Goal: Information Seeking & Learning: Learn about a topic

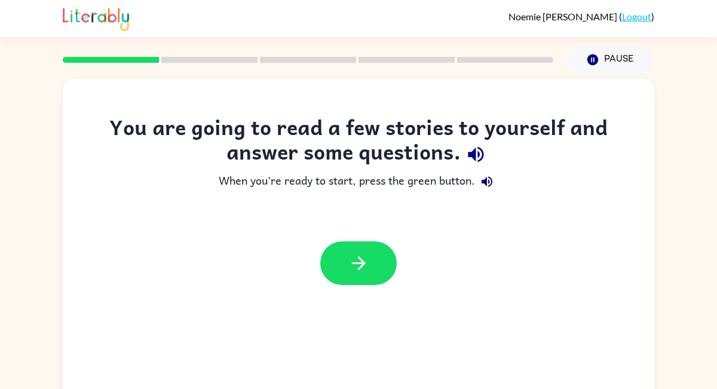
click at [504, 298] on div "You are going to read a few stories to yourself and answer some questions. When…" at bounding box center [359, 249] width 592 height 341
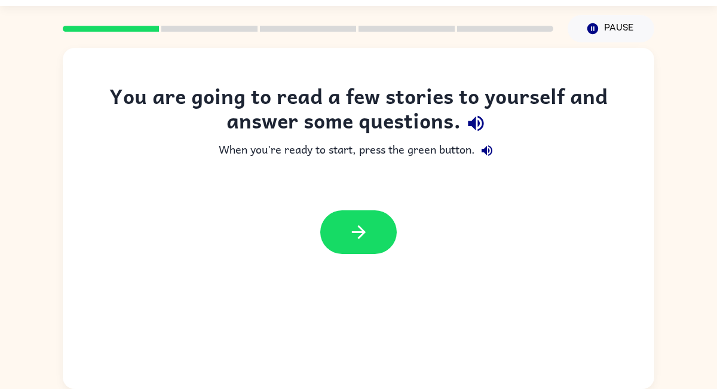
scroll to position [31, 0]
click at [371, 231] on button "button" at bounding box center [358, 232] width 77 height 44
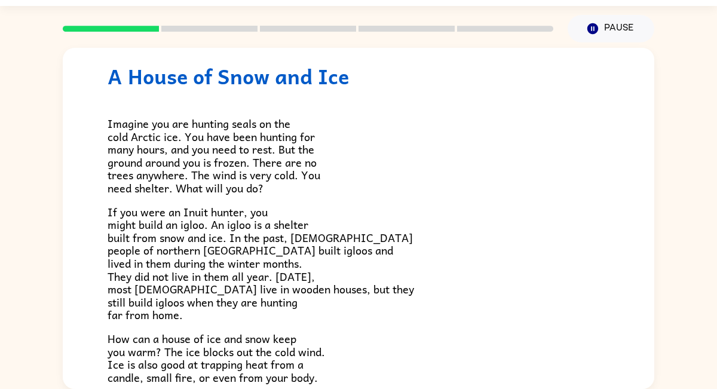
scroll to position [27, 0]
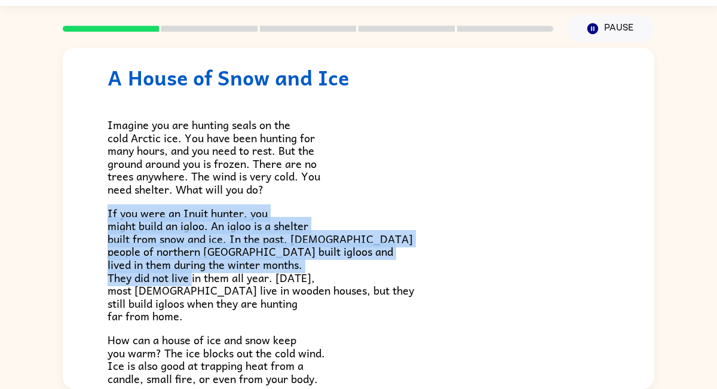
drag, startPoint x: 475, startPoint y: 276, endPoint x: 415, endPoint y: 194, distance: 100.9
click at [415, 194] on div "Imagine you are hunting seals on the cold Arctic ice. You have been hunting for…" at bounding box center [359, 288] width 502 height 396
click at [392, 213] on p "If you were an Inuit hunter, you might build an igloo. An igloo is a shelter bu…" at bounding box center [359, 265] width 502 height 116
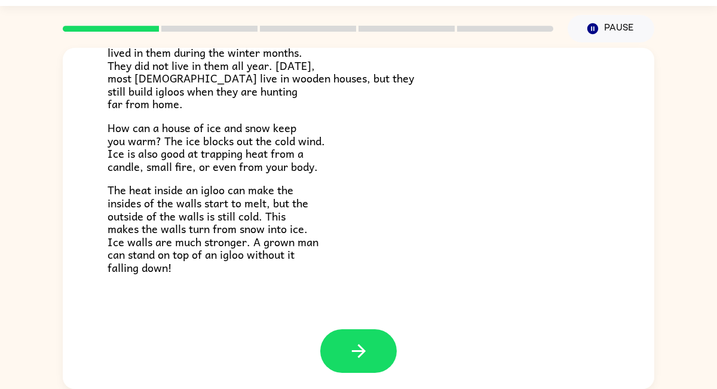
scroll to position [241, 0]
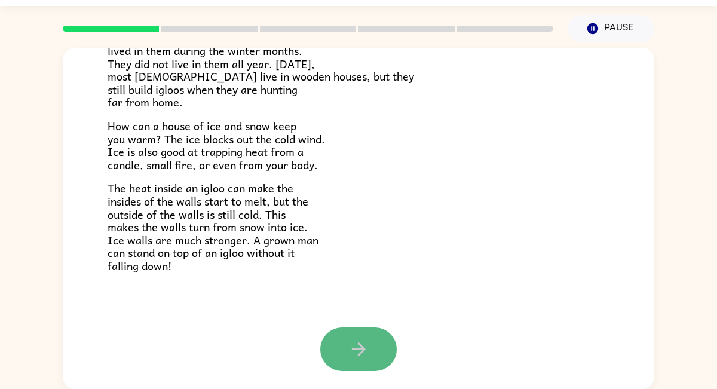
click at [341, 359] on button "button" at bounding box center [358, 350] width 77 height 44
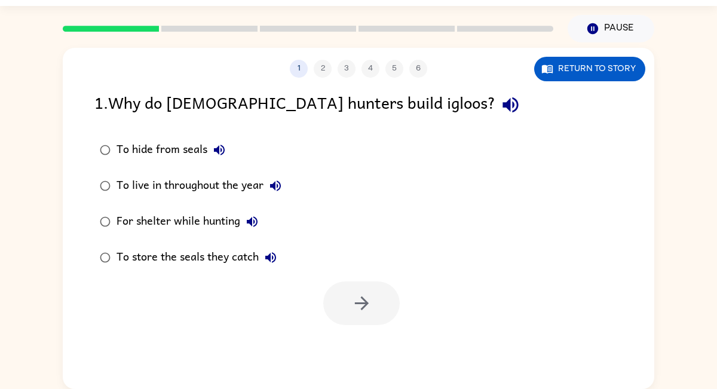
scroll to position [0, 0]
click at [100, 207] on label "For shelter while hunting" at bounding box center [191, 222] width 206 height 36
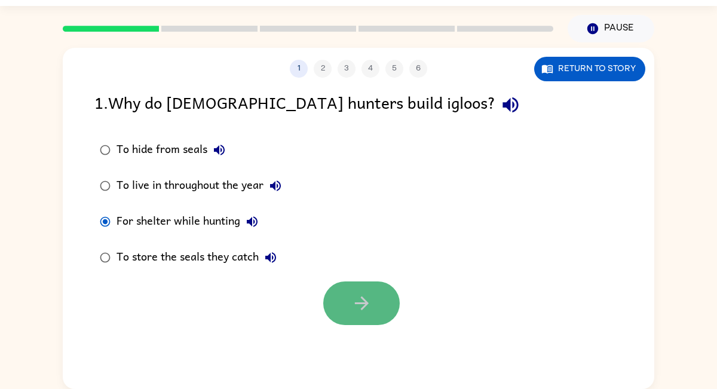
click at [343, 313] on button "button" at bounding box center [361, 304] width 77 height 44
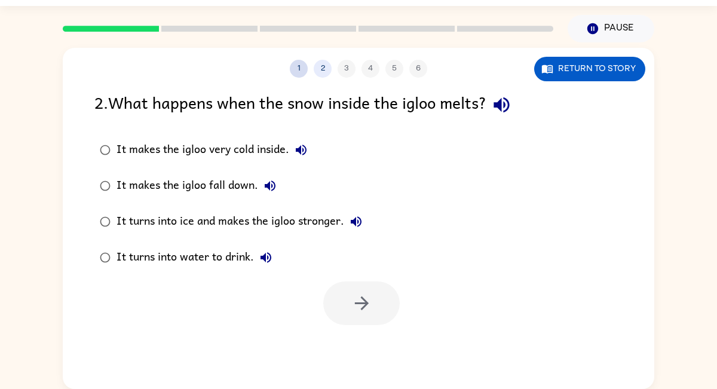
click at [293, 66] on button "1" at bounding box center [299, 69] width 18 height 18
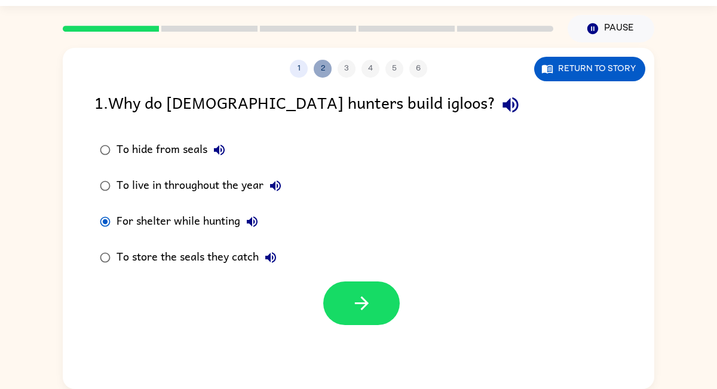
click at [314, 70] on button "2" at bounding box center [323, 69] width 18 height 18
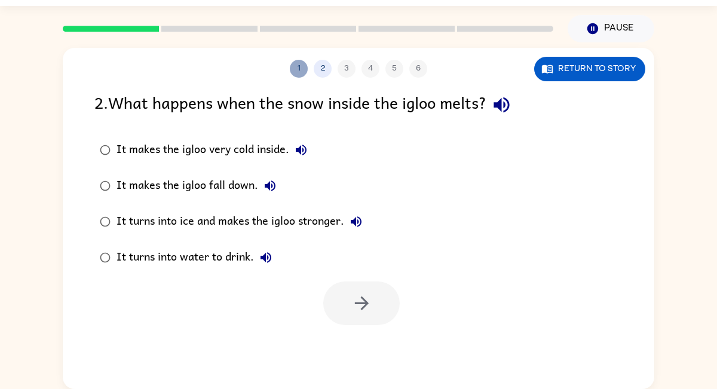
click at [295, 73] on button "1" at bounding box center [299, 69] width 18 height 18
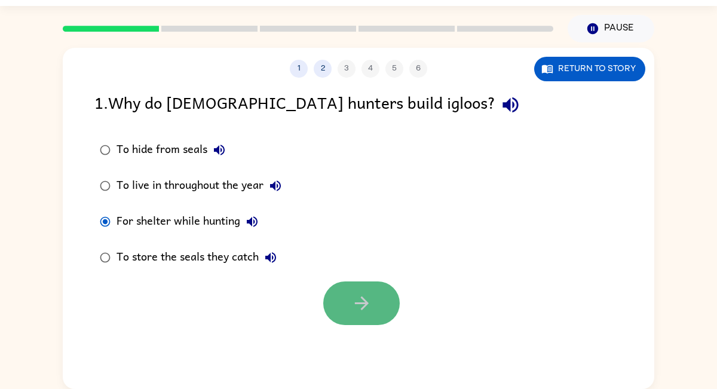
click at [340, 303] on button "button" at bounding box center [361, 304] width 77 height 44
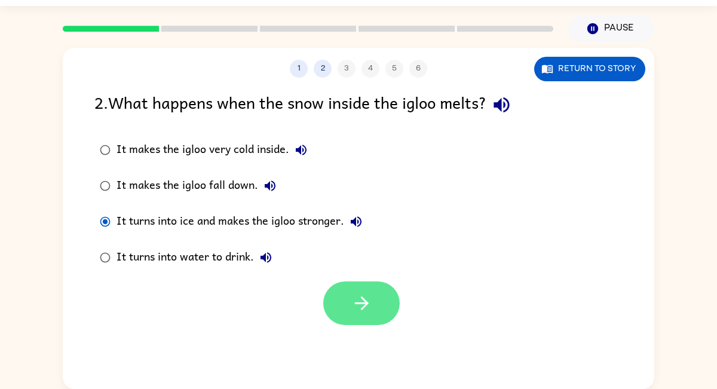
click at [343, 319] on button "button" at bounding box center [361, 304] width 77 height 44
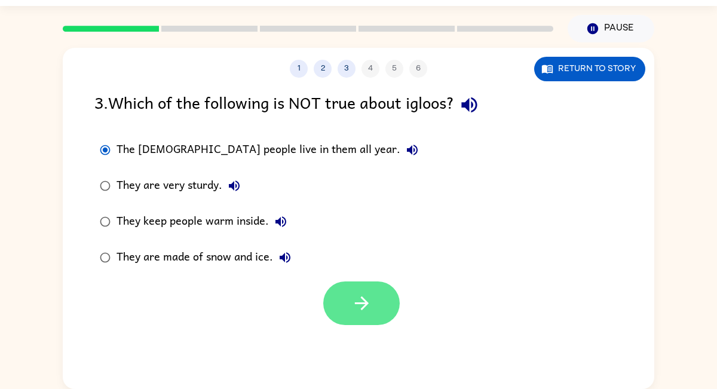
click at [369, 314] on button "button" at bounding box center [361, 304] width 77 height 44
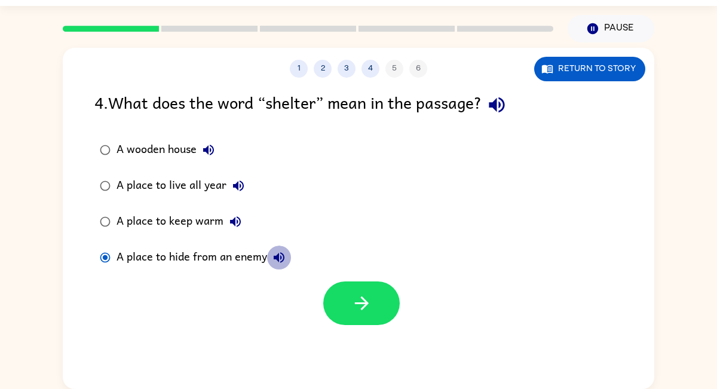
click at [278, 254] on icon "button" at bounding box center [279, 257] width 11 height 11
click at [278, 252] on icon "button" at bounding box center [279, 257] width 14 height 14
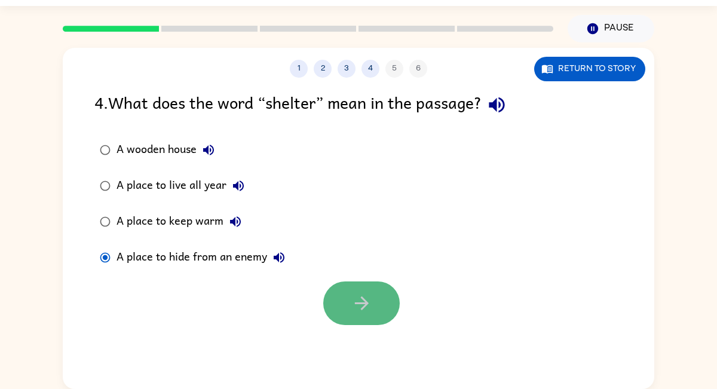
click at [346, 298] on button "button" at bounding box center [361, 304] width 77 height 44
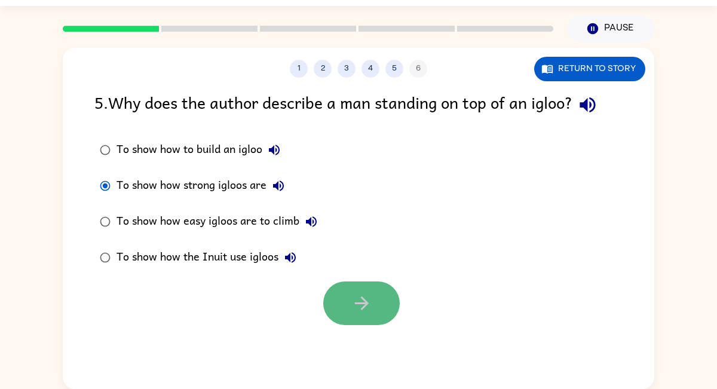
click at [386, 292] on button "button" at bounding box center [361, 304] width 77 height 44
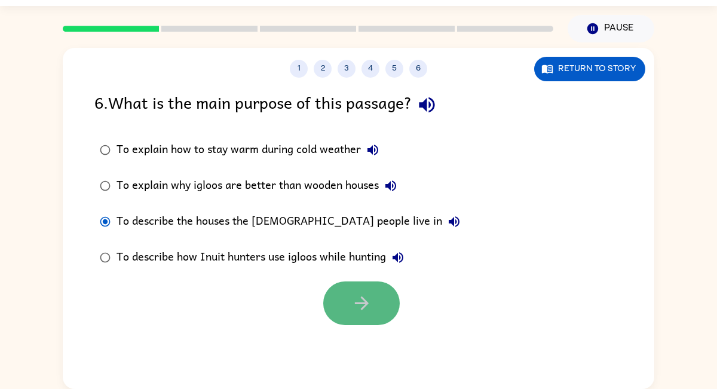
click at [335, 293] on button "button" at bounding box center [361, 304] width 77 height 44
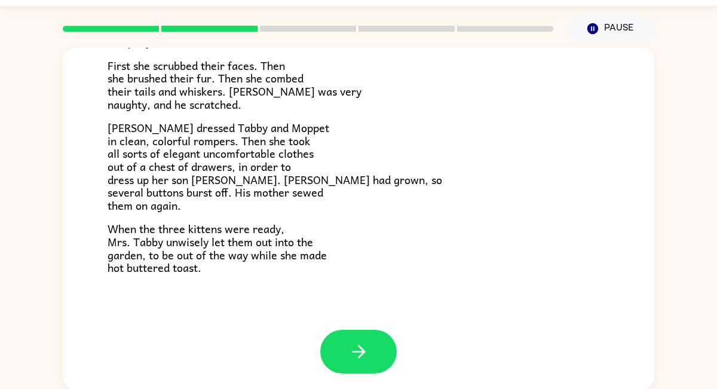
scroll to position [203, 0]
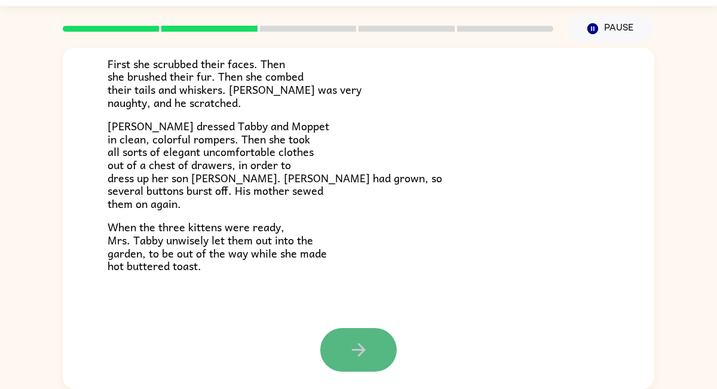
click at [360, 364] on button "button" at bounding box center [358, 350] width 77 height 44
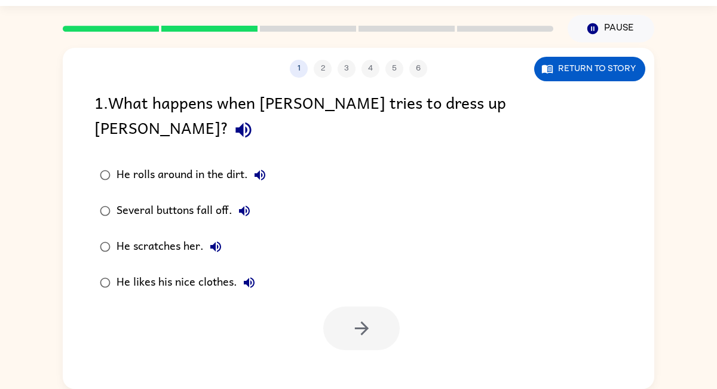
scroll to position [0, 0]
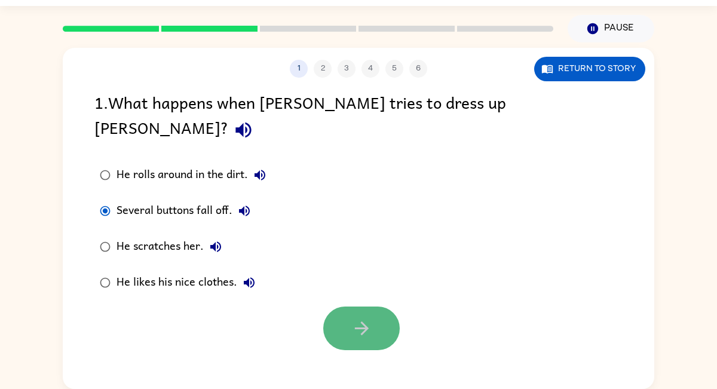
click at [340, 307] on button "button" at bounding box center [361, 329] width 77 height 44
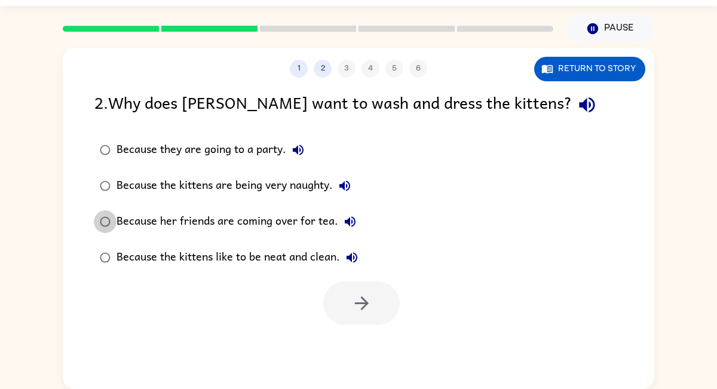
click at [122, 224] on label "Because her friends are coming over for tea." at bounding box center [229, 222] width 282 height 36
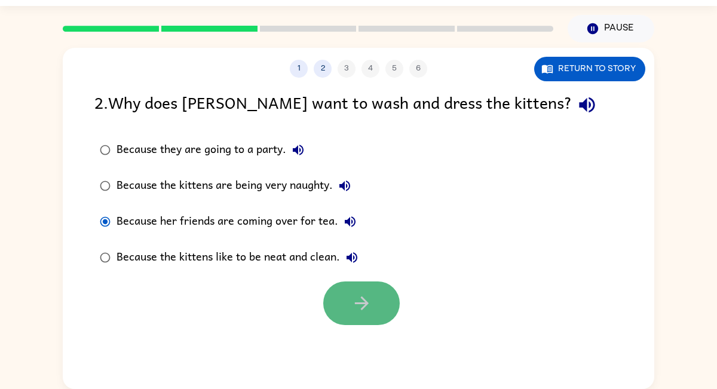
click at [338, 307] on button "button" at bounding box center [361, 304] width 77 height 44
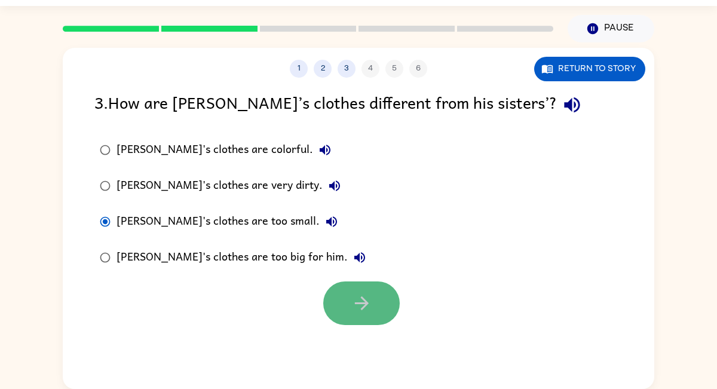
click at [360, 302] on icon "button" at bounding box center [361, 303] width 14 height 14
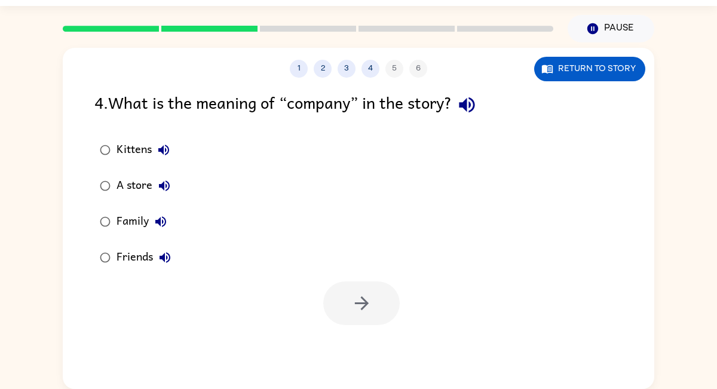
click at [100, 246] on label "Friends" at bounding box center [135, 258] width 95 height 36
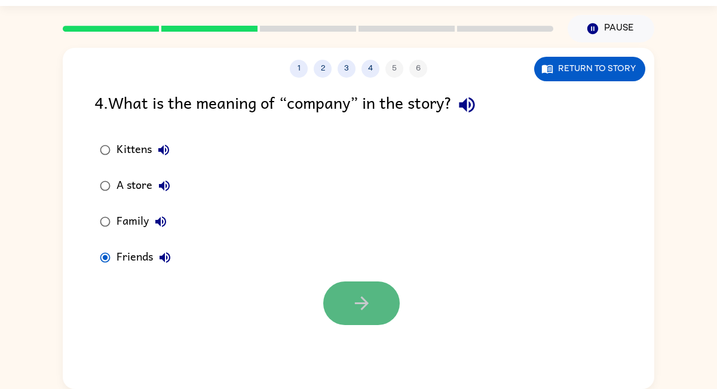
click at [395, 294] on button "button" at bounding box center [361, 304] width 77 height 44
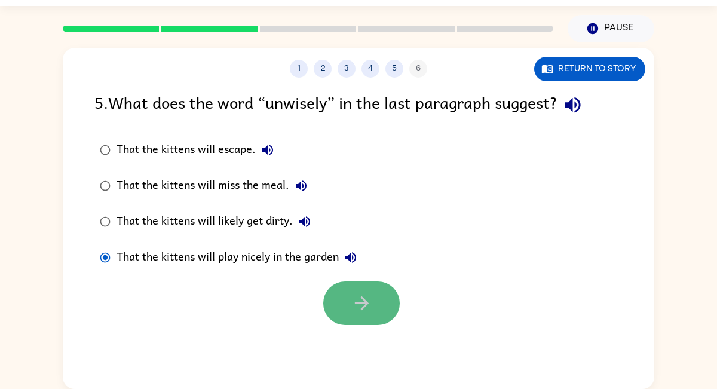
click at [369, 305] on icon "button" at bounding box center [361, 303] width 21 height 21
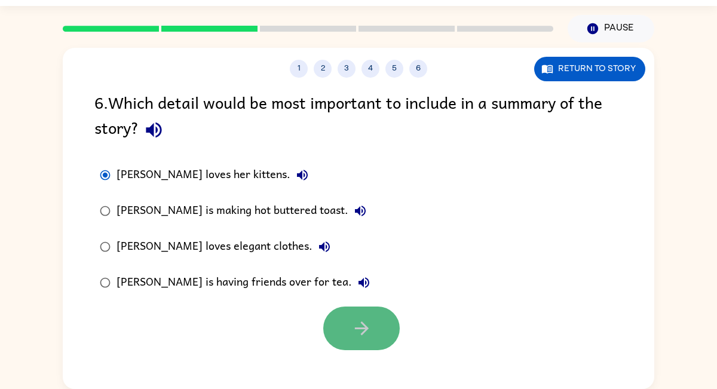
click at [354, 316] on button "button" at bounding box center [361, 329] width 77 height 44
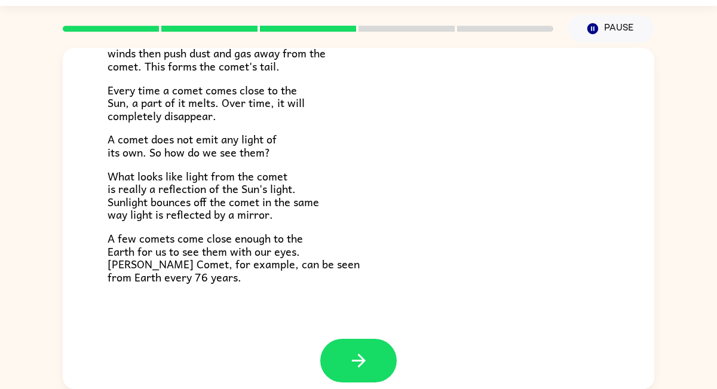
scroll to position [248, 0]
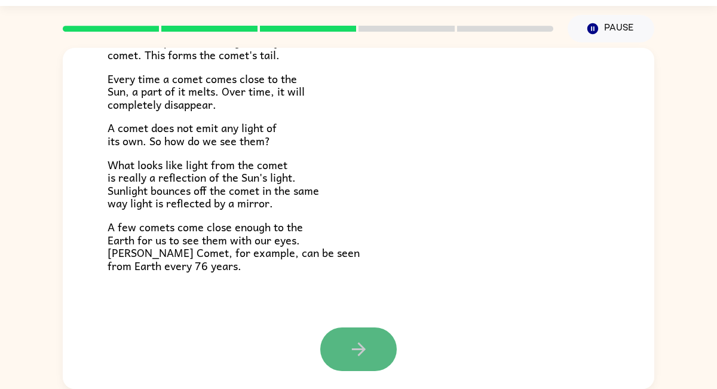
click at [357, 332] on button "button" at bounding box center [358, 350] width 77 height 44
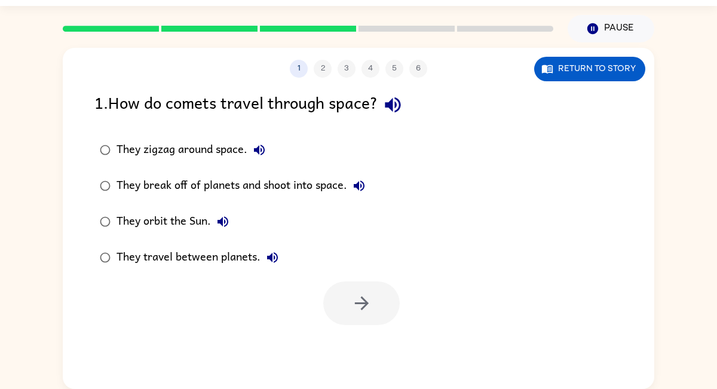
click at [369, 380] on div "1 2 3 4 5 6 Return to story 1 . How do comets travel through space? They zigzag…" at bounding box center [359, 218] width 592 height 341
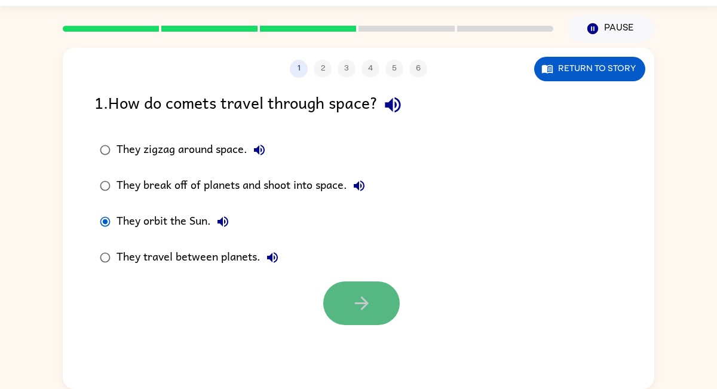
click at [371, 295] on icon "button" at bounding box center [361, 303] width 21 height 21
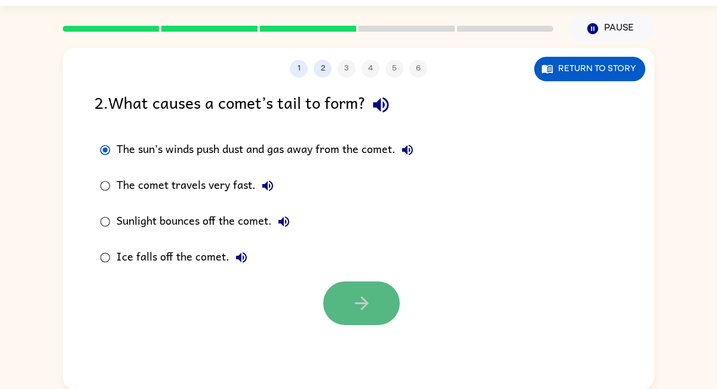
click at [337, 304] on button "button" at bounding box center [361, 304] width 77 height 44
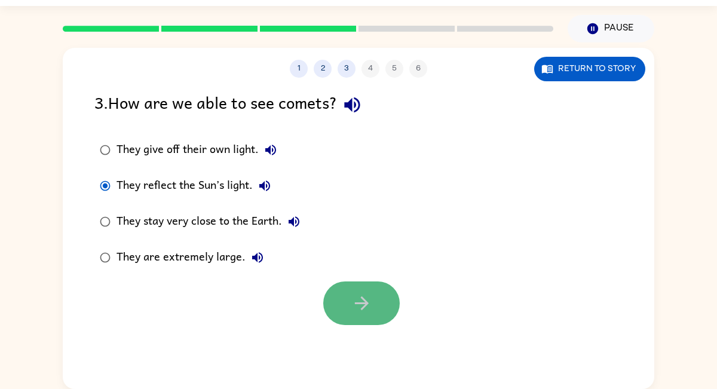
click at [326, 295] on button "button" at bounding box center [361, 304] width 77 height 44
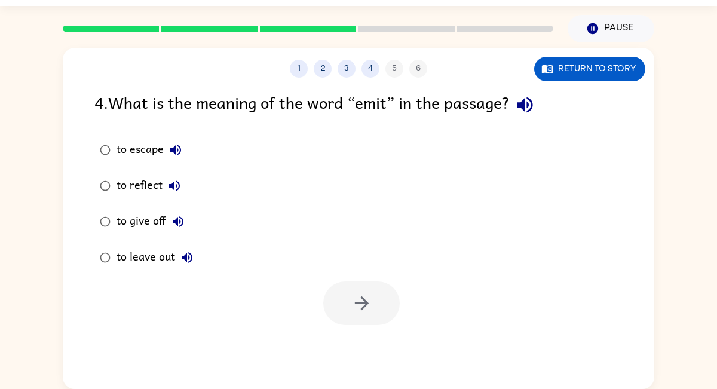
click at [106, 184] on label "to reflect" at bounding box center [146, 186] width 117 height 36
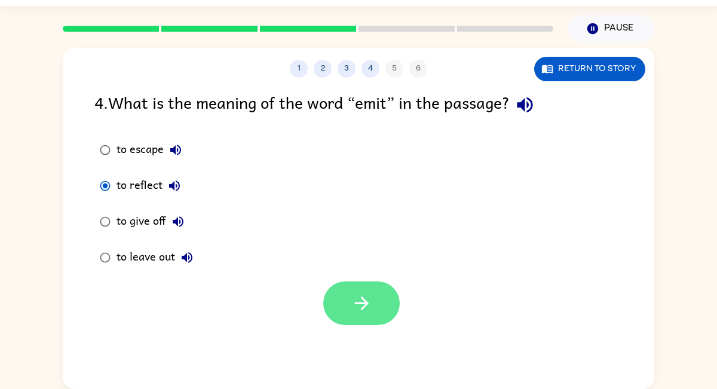
click at [374, 290] on button "button" at bounding box center [361, 304] width 77 height 44
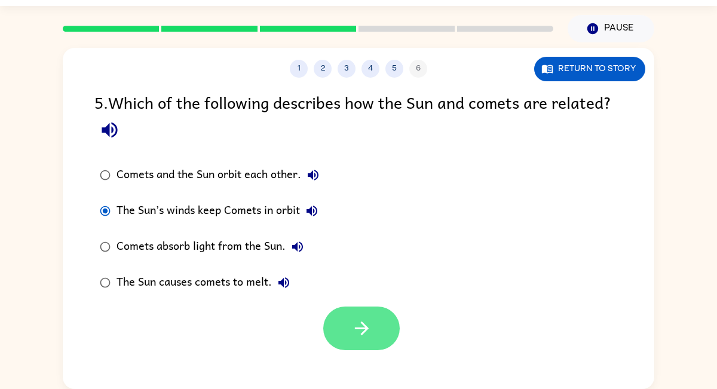
click at [369, 331] on icon "button" at bounding box center [361, 328] width 21 height 21
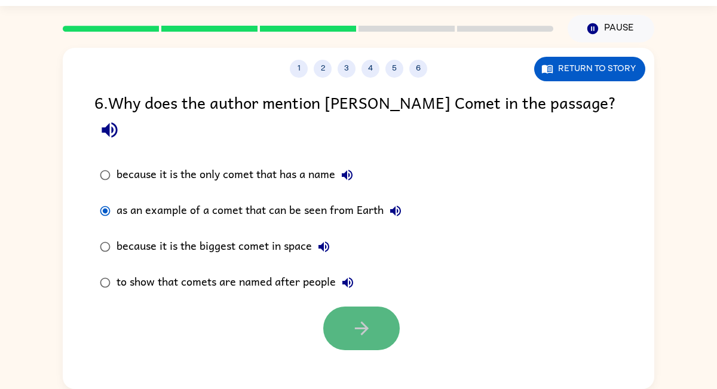
click at [368, 314] on button "button" at bounding box center [361, 329] width 77 height 44
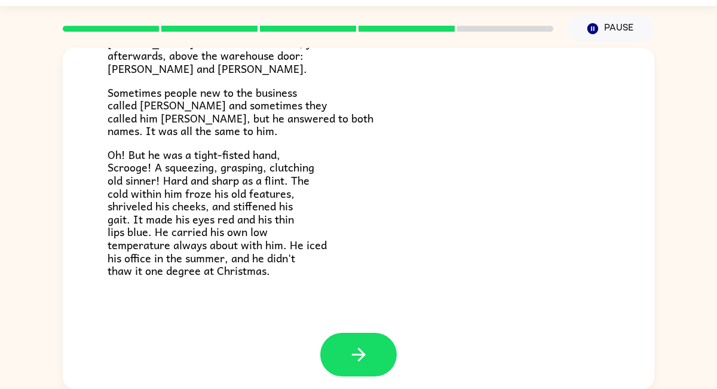
scroll to position [379, 0]
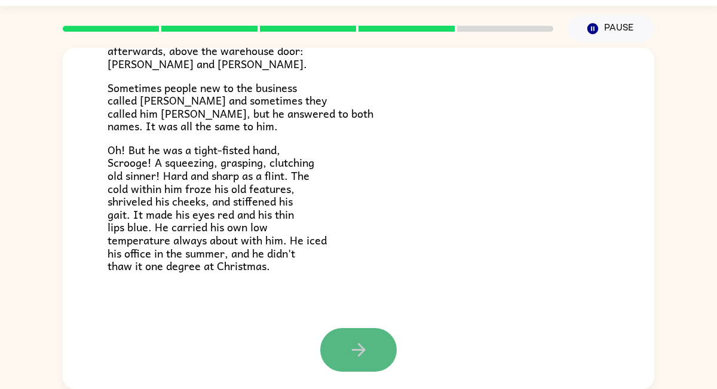
click at [362, 348] on icon "button" at bounding box center [358, 350] width 14 height 14
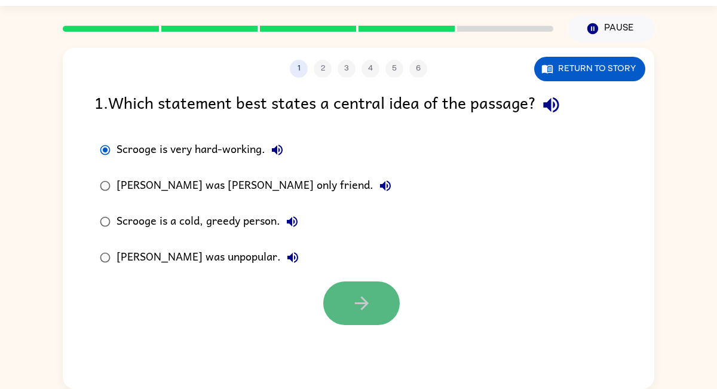
click at [371, 299] on icon "button" at bounding box center [361, 303] width 21 height 21
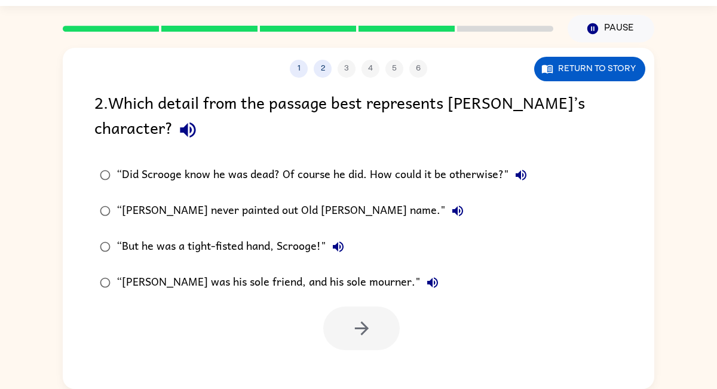
click at [134, 215] on div "“[PERSON_NAME] never painted out Old [PERSON_NAME] name."" at bounding box center [293, 211] width 353 height 24
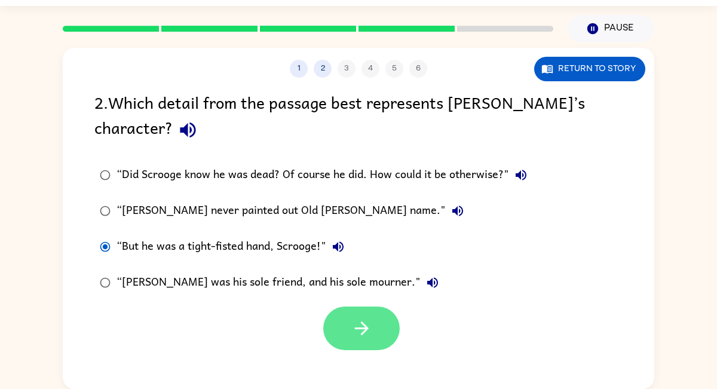
click at [369, 325] on icon "button" at bounding box center [361, 328] width 21 height 21
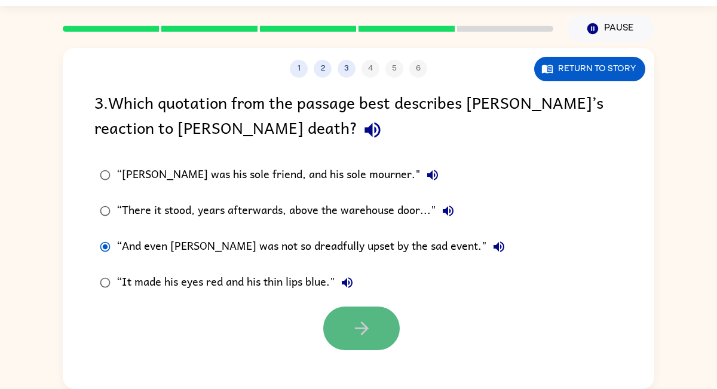
click at [348, 321] on button "button" at bounding box center [361, 329] width 77 height 44
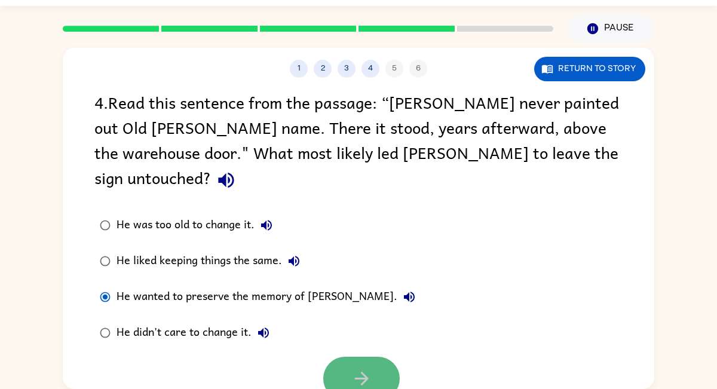
click at [363, 372] on icon "button" at bounding box center [361, 379] width 14 height 14
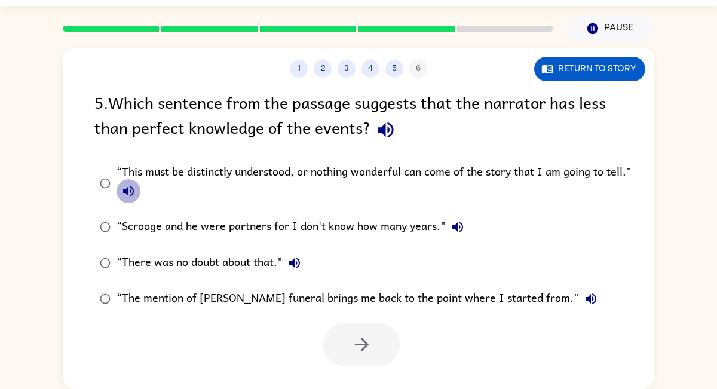
click at [129, 195] on icon "button" at bounding box center [128, 191] width 14 height 14
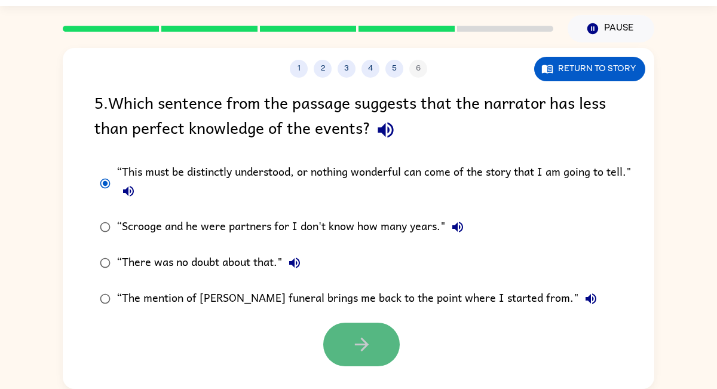
click at [358, 348] on icon "button" at bounding box center [361, 344] width 21 height 21
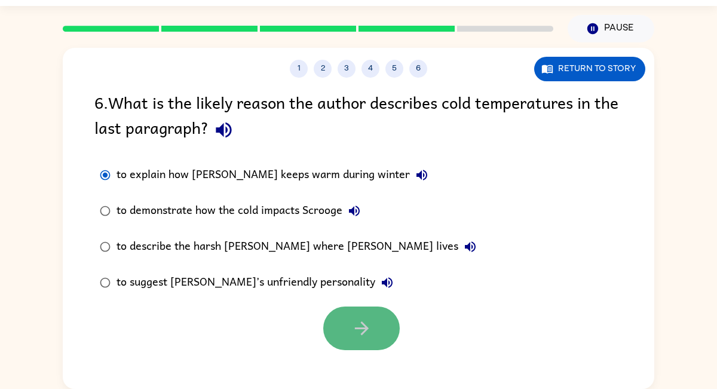
click at [365, 318] on icon "button" at bounding box center [361, 328] width 21 height 21
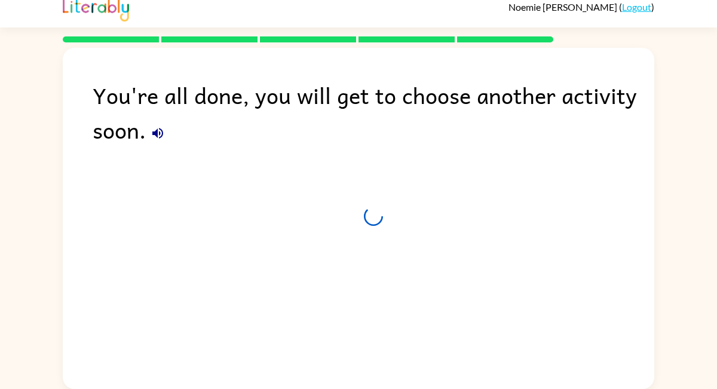
scroll to position [10, 0]
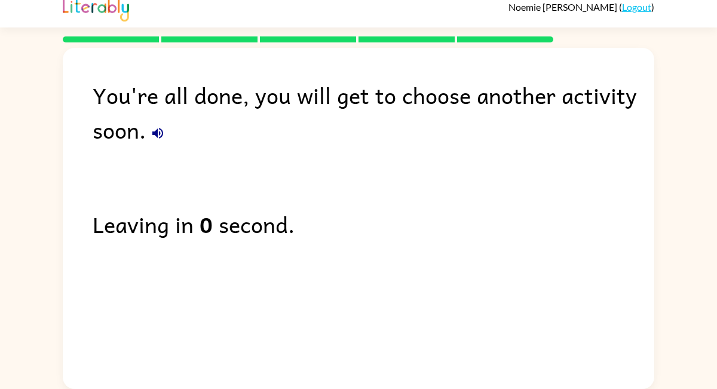
click at [328, 271] on div "You're all done, you will get to choose another activity soon. Leaving in 0 sec…" at bounding box center [359, 215] width 592 height 335
